Goal: Task Accomplishment & Management: Use online tool/utility

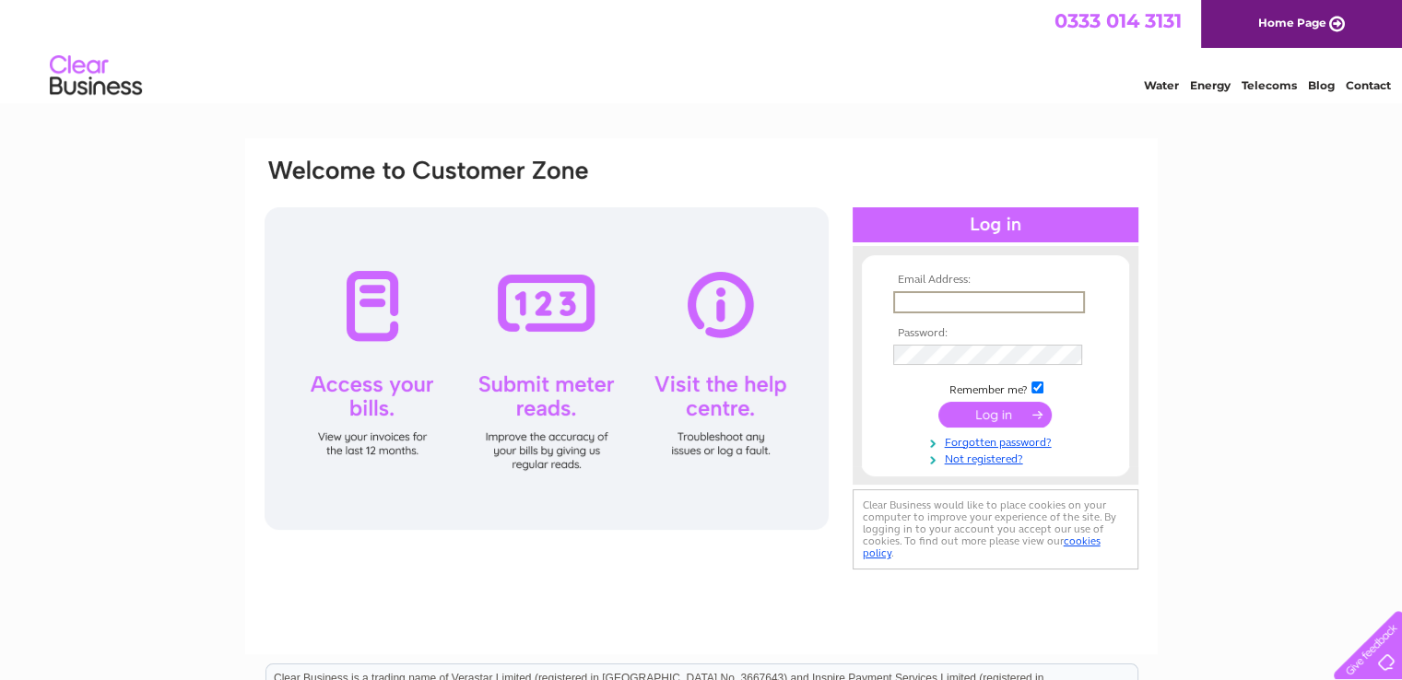
click at [992, 300] on input "text" at bounding box center [989, 302] width 192 height 22
type input "[EMAIL_ADDRESS][DOMAIN_NAME]"
click at [1003, 413] on input "submit" at bounding box center [994, 413] width 113 height 26
click at [912, 306] on input "text" at bounding box center [989, 302] width 192 height 22
type input "[EMAIL_ADDRESS][DOMAIN_NAME]"
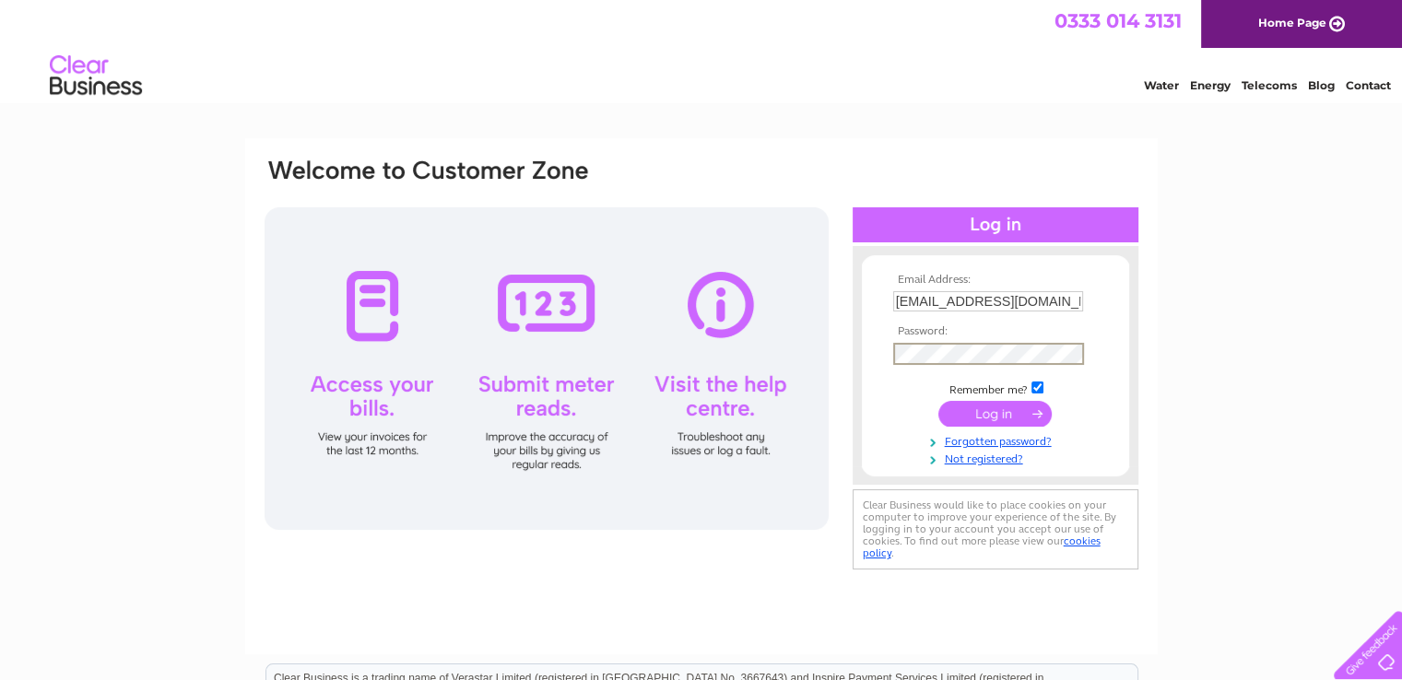
click at [859, 344] on div "Email Address: cheadleconclub@gmail.com Password:" at bounding box center [996, 366] width 286 height 202
drag, startPoint x: 937, startPoint y: 341, endPoint x: 1209, endPoint y: 355, distance: 273.2
click at [1209, 355] on div "Email Address: cheadleconclub@gmail.com Password: Forgotten password?" at bounding box center [701, 553] width 1402 height 831
click at [991, 408] on input "submit" at bounding box center [994, 413] width 113 height 26
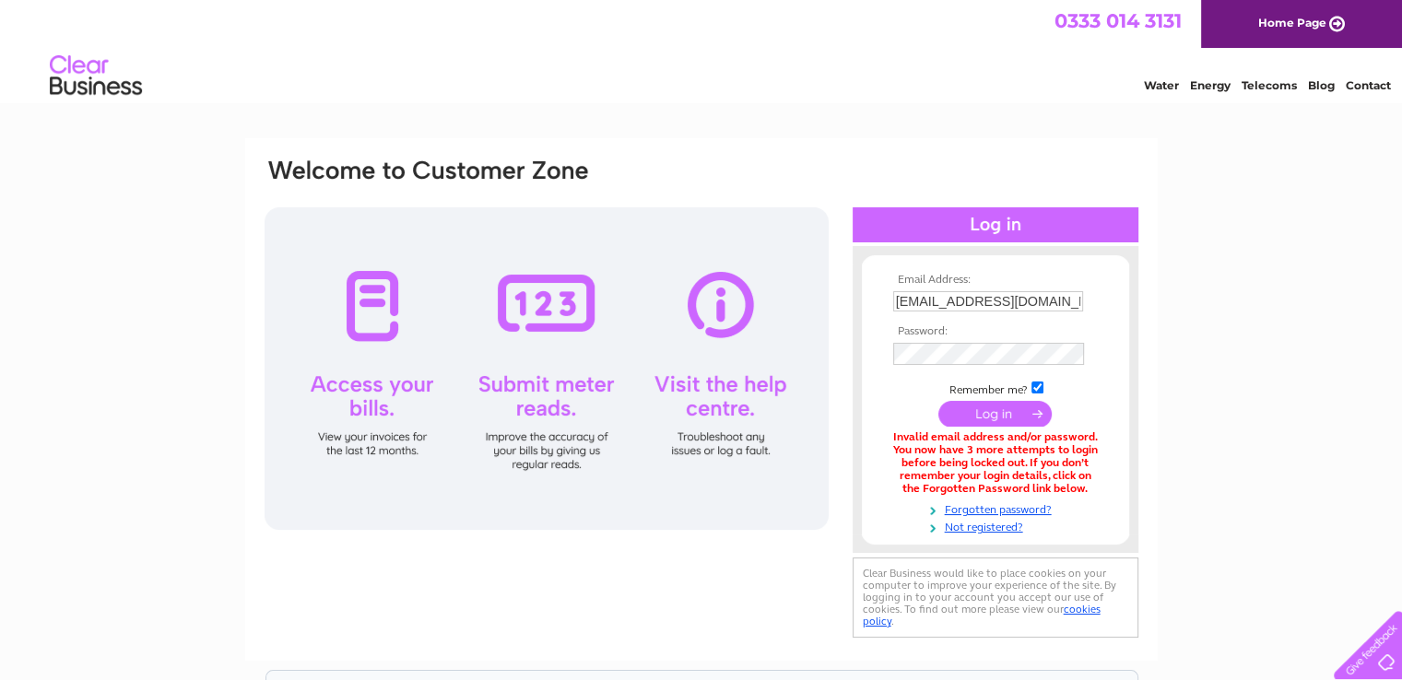
click at [983, 410] on input "submit" at bounding box center [994, 414] width 113 height 26
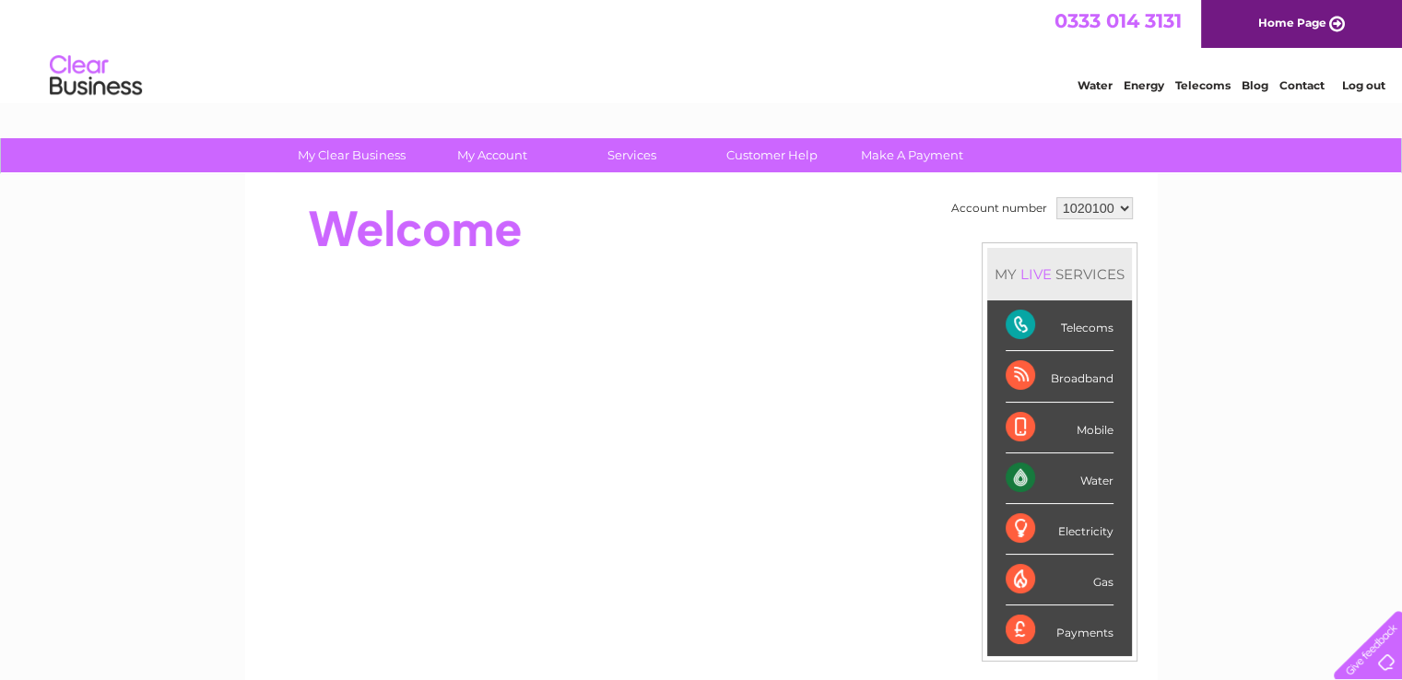
click at [1019, 477] on div "Water" at bounding box center [1060, 479] width 108 height 51
click at [1104, 478] on div "Water" at bounding box center [1060, 479] width 108 height 51
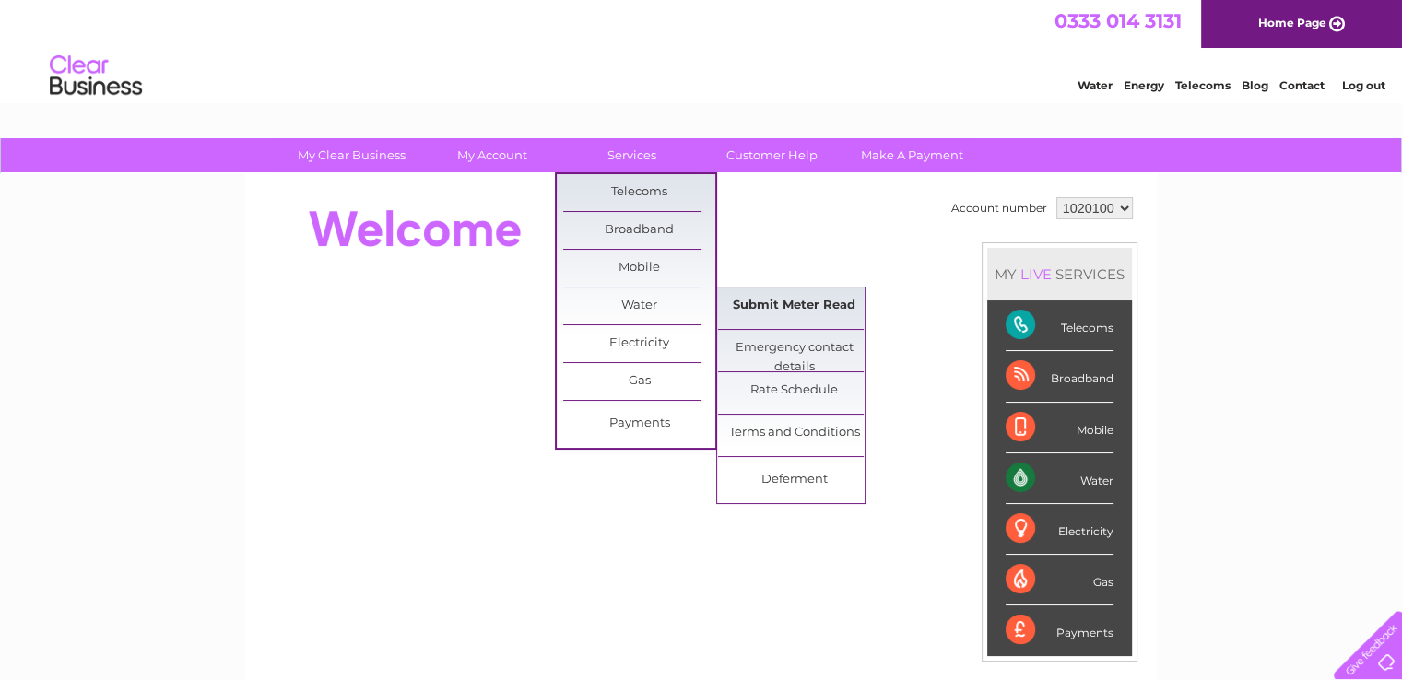
click at [784, 307] on link "Submit Meter Read" at bounding box center [794, 306] width 152 height 37
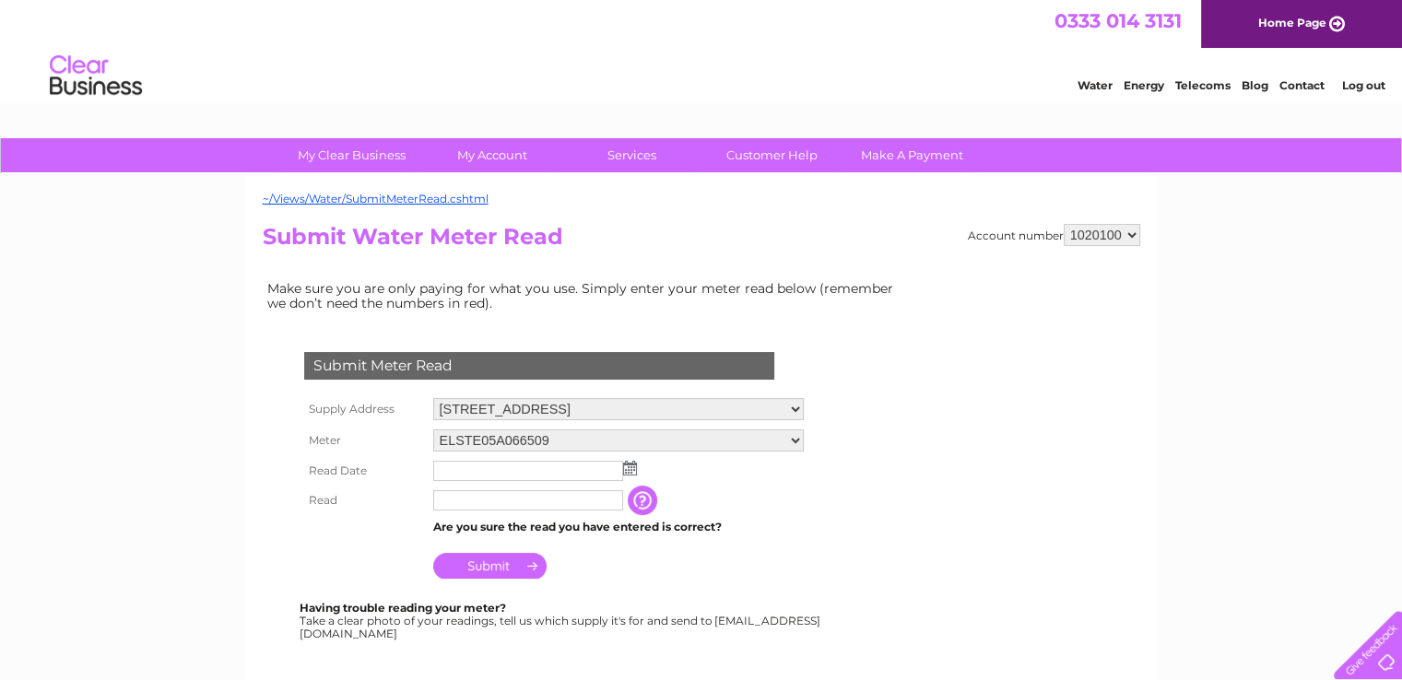
click at [630, 467] on img at bounding box center [630, 468] width 14 height 15
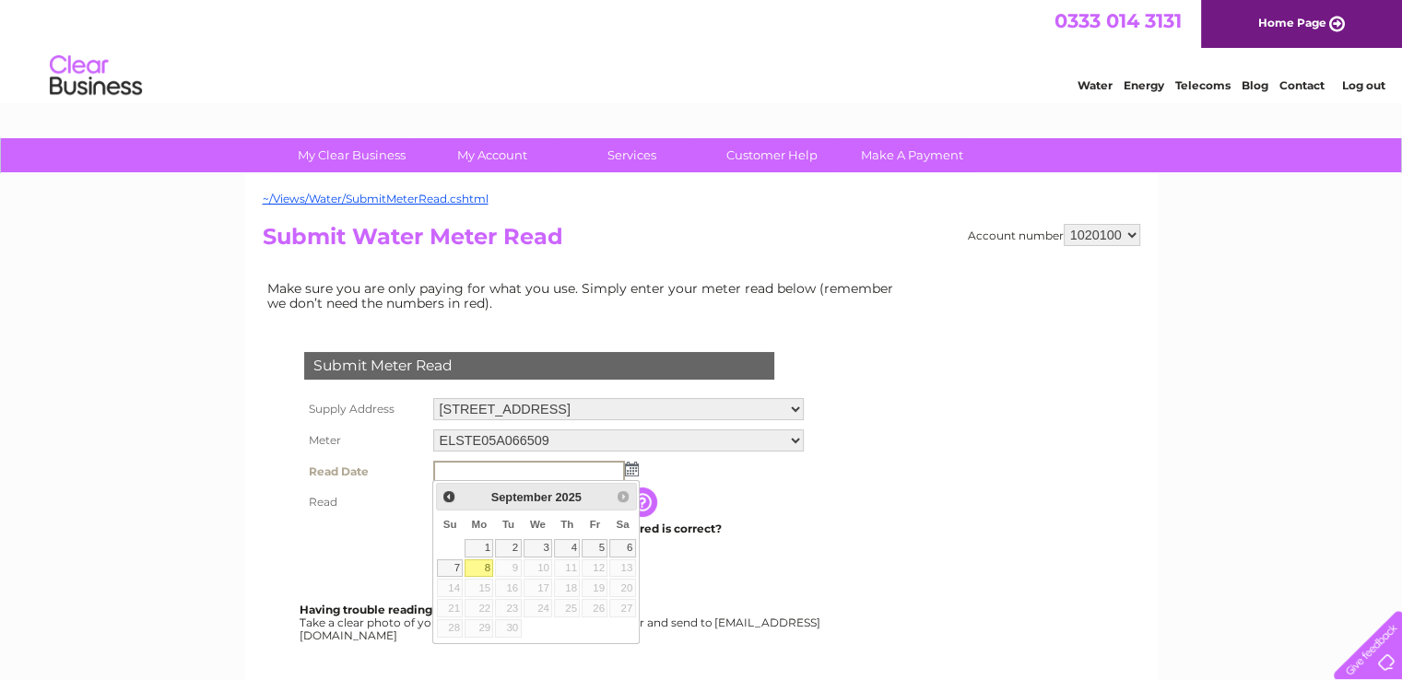
click at [482, 561] on link "8" at bounding box center [479, 569] width 29 height 18
type input "2025/09/08"
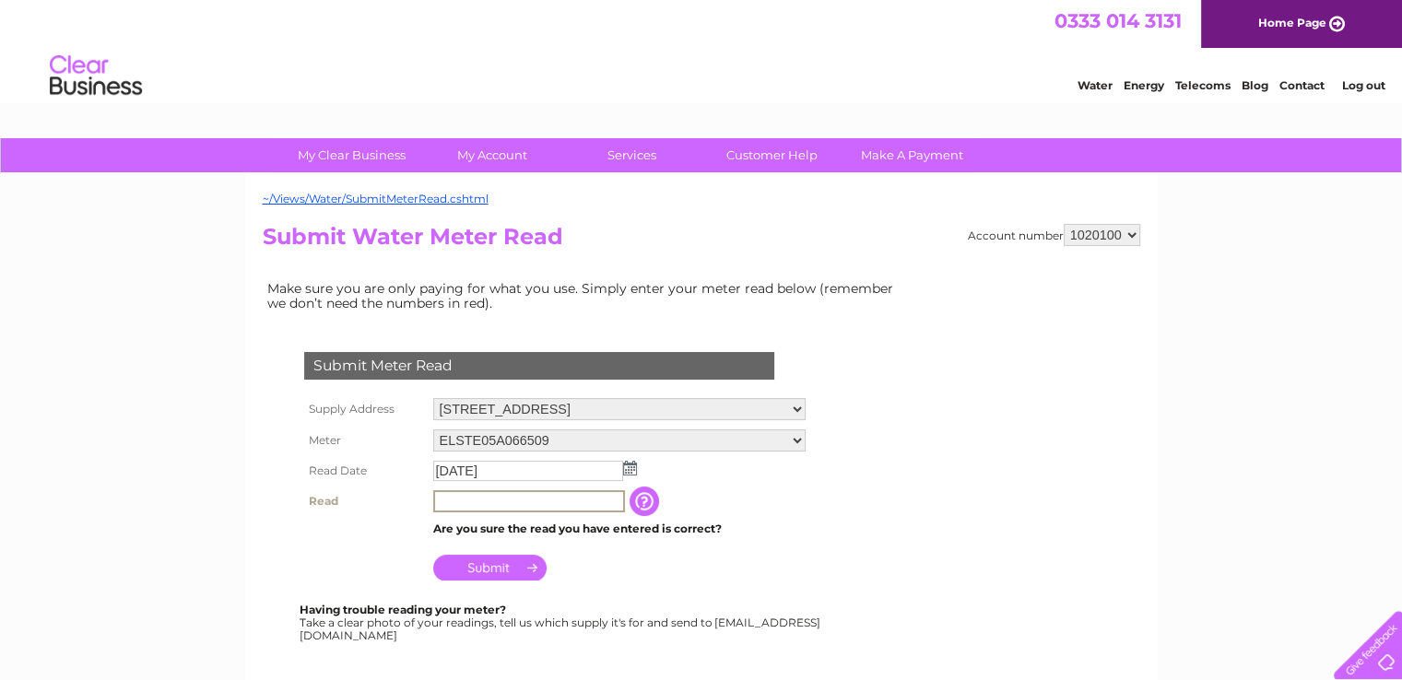
click at [487, 500] on input "text" at bounding box center [529, 501] width 192 height 22
type input "3942"
click at [496, 569] on input "Submit" at bounding box center [489, 566] width 113 height 26
